Goal: Communication & Community: Answer question/provide support

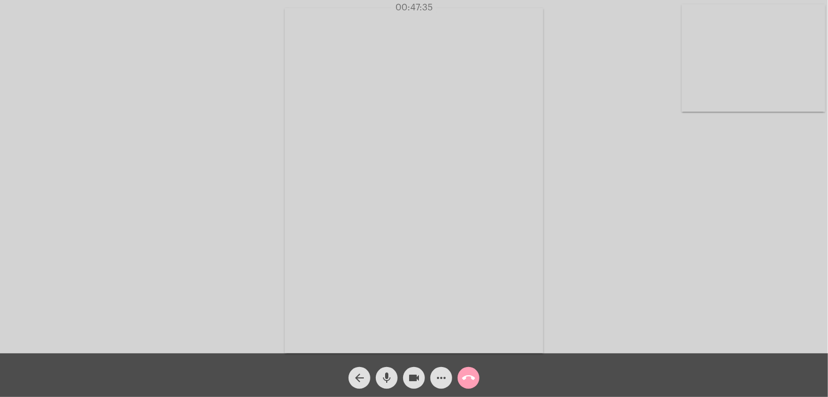
click at [467, 377] on mat-icon "call_end" at bounding box center [468, 378] width 13 height 13
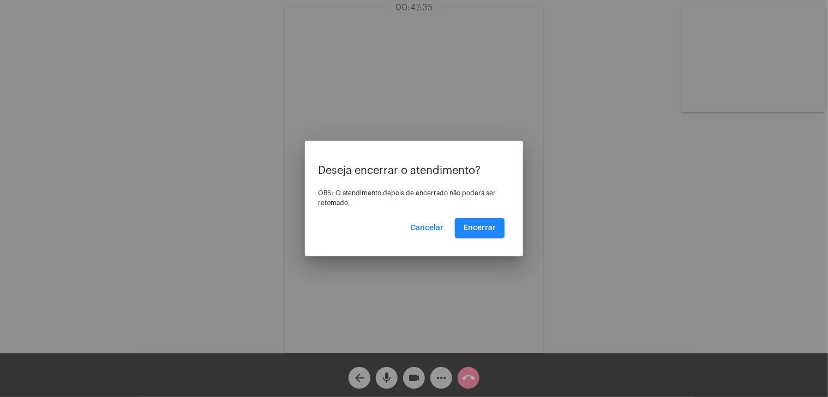
click at [467, 377] on div at bounding box center [414, 198] width 828 height 397
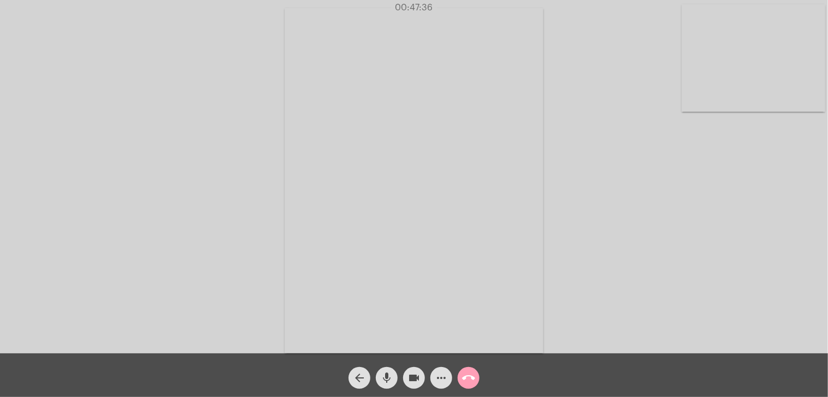
click at [467, 375] on mat-icon "call_end" at bounding box center [468, 378] width 13 height 13
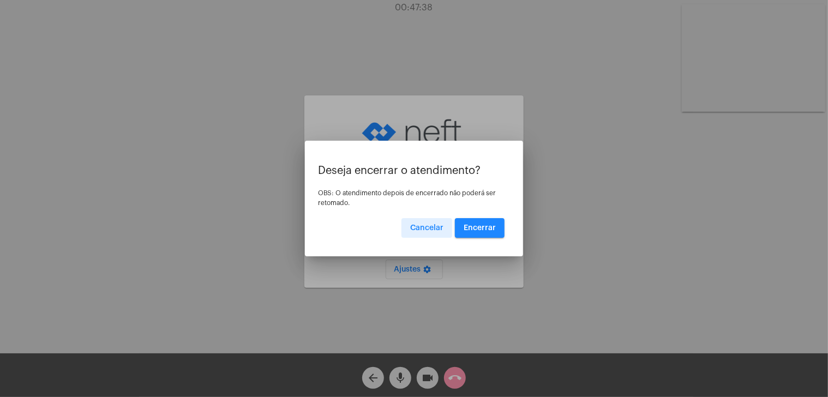
click at [475, 225] on span "Encerrar" at bounding box center [480, 228] width 32 height 8
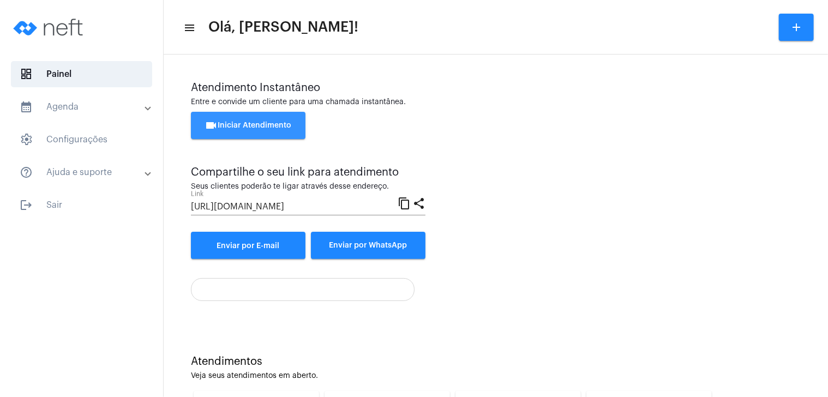
click at [239, 124] on span "videocam Iniciar Atendimento" at bounding box center [248, 126] width 87 height 8
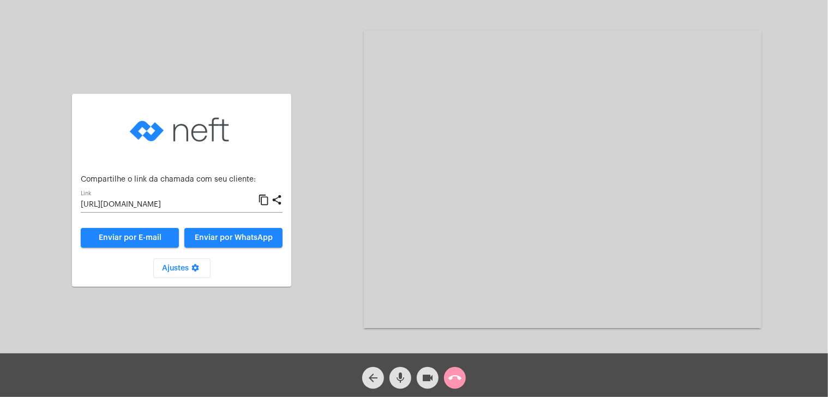
click at [263, 200] on mat-icon "content_copy" at bounding box center [263, 200] width 11 height 13
